Goal: Transaction & Acquisition: Obtain resource

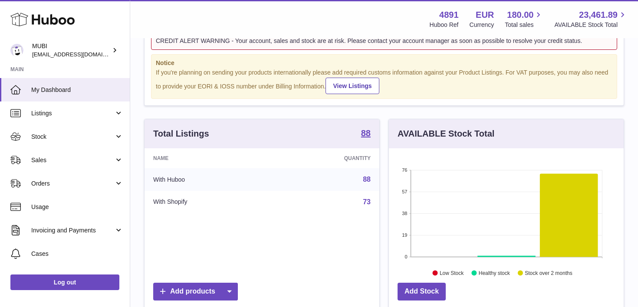
scroll to position [49, 0]
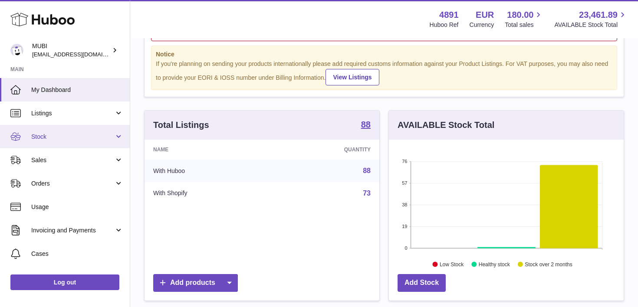
click at [115, 135] on link "Stock" at bounding box center [65, 136] width 130 height 23
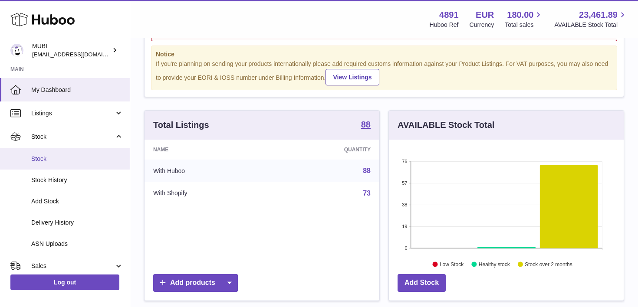
click at [63, 162] on span "Stock" at bounding box center [77, 159] width 92 height 8
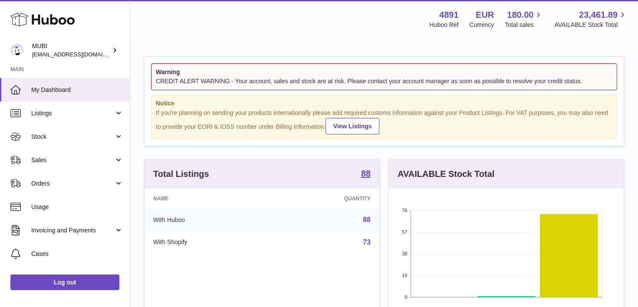
scroll to position [135, 235]
click at [350, 123] on link "View Listings" at bounding box center [351, 126] width 53 height 16
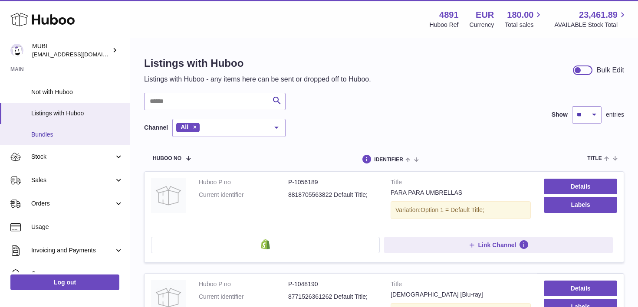
scroll to position [56, 0]
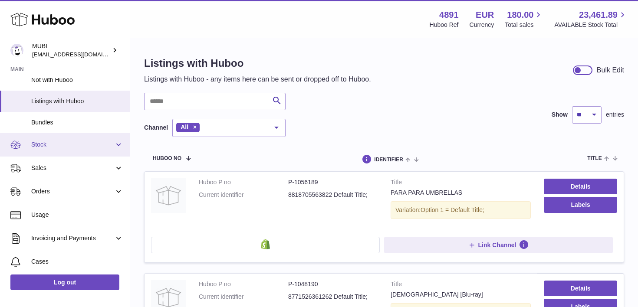
click at [113, 141] on link "Stock" at bounding box center [65, 144] width 130 height 23
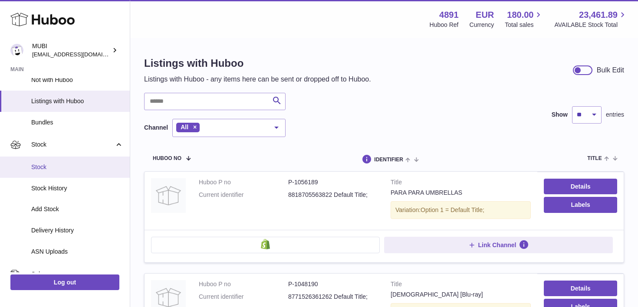
click at [43, 169] on span "Stock" at bounding box center [77, 167] width 92 height 8
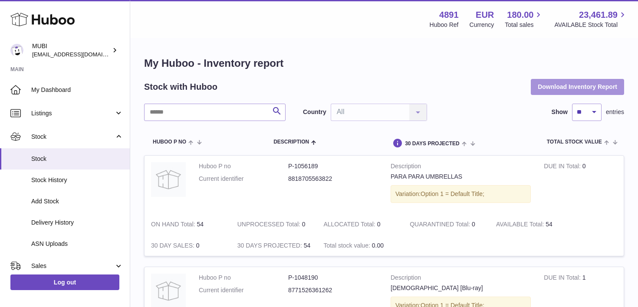
click at [563, 85] on button "Download Inventory Report" at bounding box center [576, 87] width 93 height 16
